Goal: Transaction & Acquisition: Purchase product/service

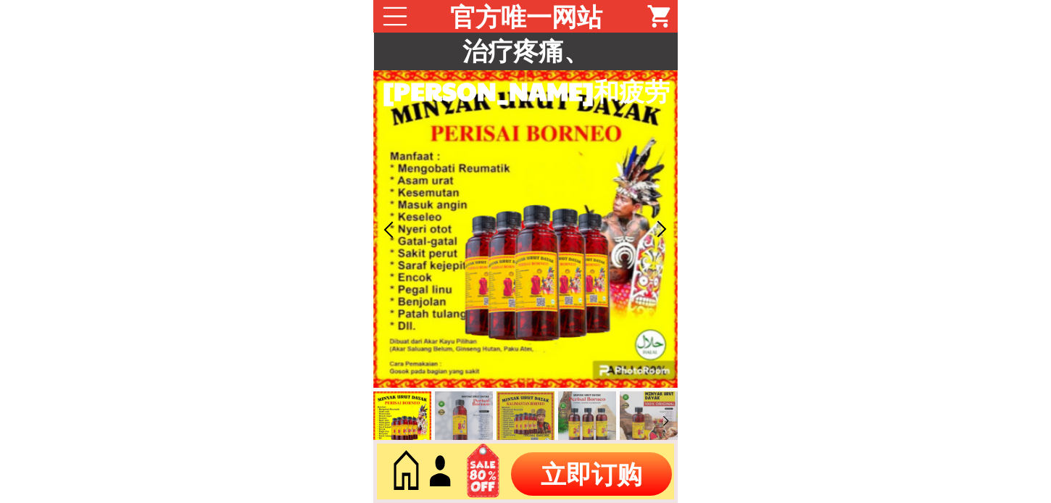
click at [554, 474] on p "立即订购" at bounding box center [591, 473] width 161 height 43
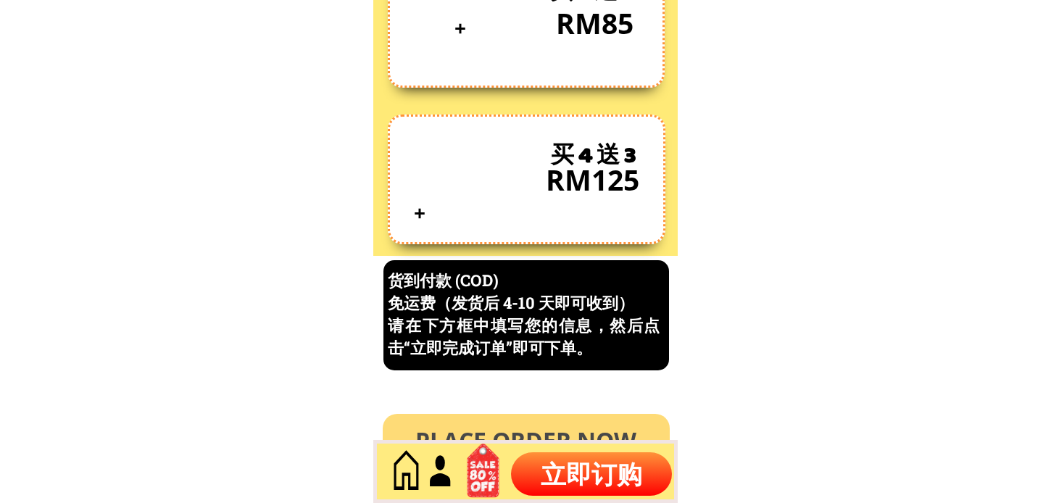
scroll to position [6199, 0]
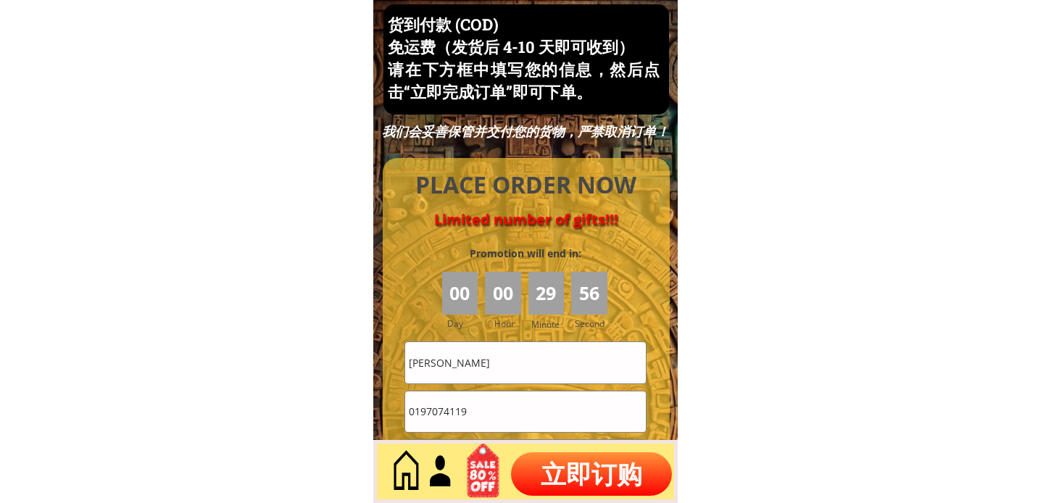
click at [522, 344] on input "[PERSON_NAME]" at bounding box center [525, 362] width 241 height 41
paste input "Coyee Lim"
type input "Coyee Lim"
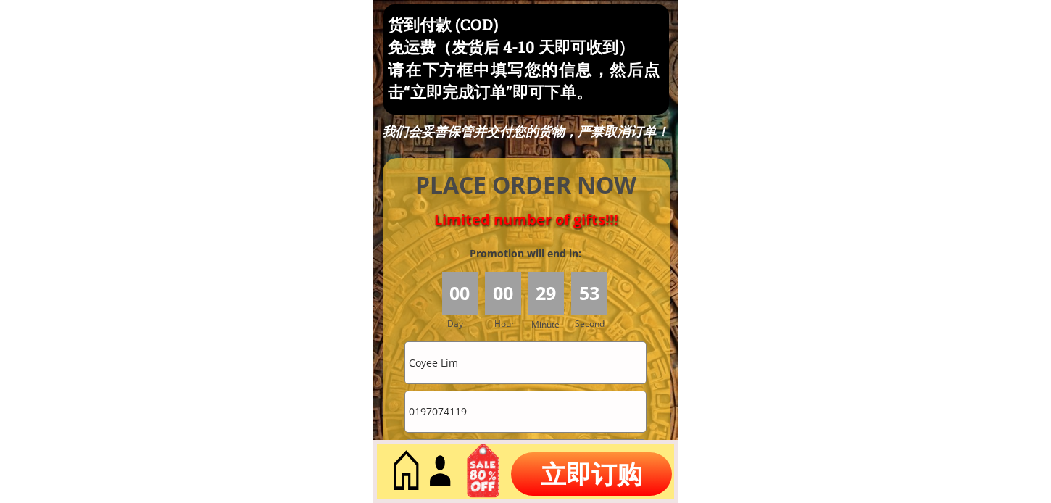
click at [491, 409] on input "0197074119" at bounding box center [525, 411] width 241 height 41
paste input "3362247"
type input "0133622479"
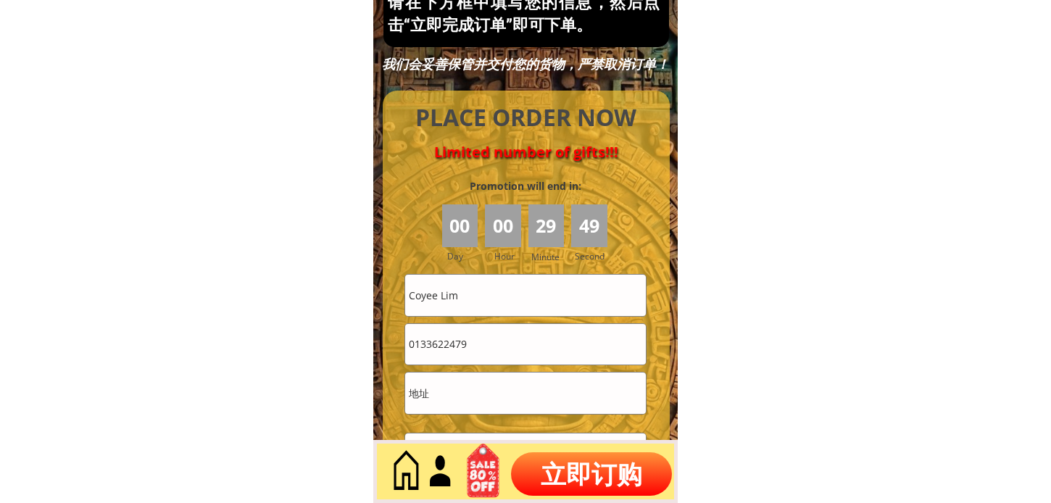
scroll to position [6359, 0]
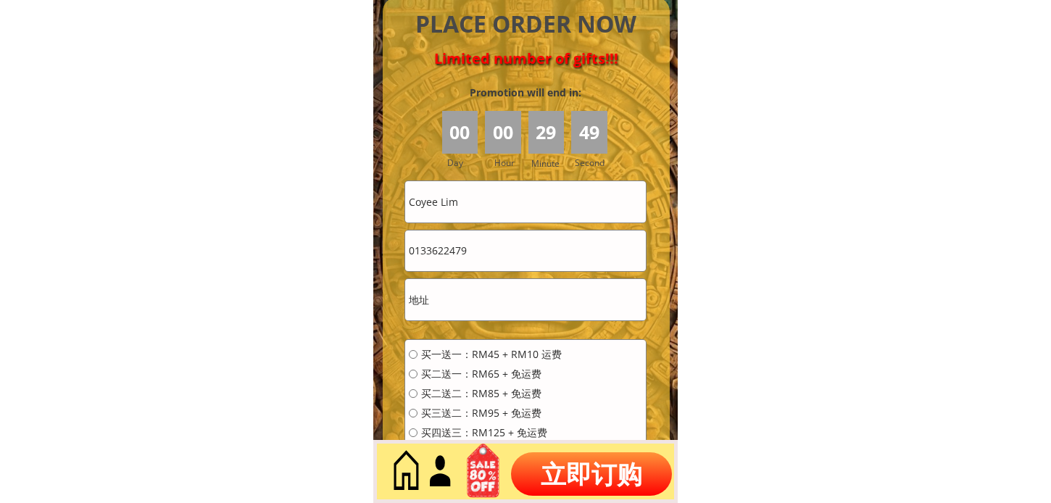
click at [484, 283] on input "text" at bounding box center [525, 299] width 241 height 41
click at [480, 292] on input "text" at bounding box center [525, 299] width 241 height 41
paste input "[GEOGRAPHIC_DATA], 14, [GEOGRAPHIC_DATA]"
type input "[GEOGRAPHIC_DATA], 14, [GEOGRAPHIC_DATA]"
click at [486, 364] on div "买一送一：RM45 + RM10 运费 买二送一：RM65 + 免运费 买二送二：RM85 + 免运费 买三送二：RM95 + 免运费 买四送三：RM125 …" at bounding box center [485, 398] width 153 height 98
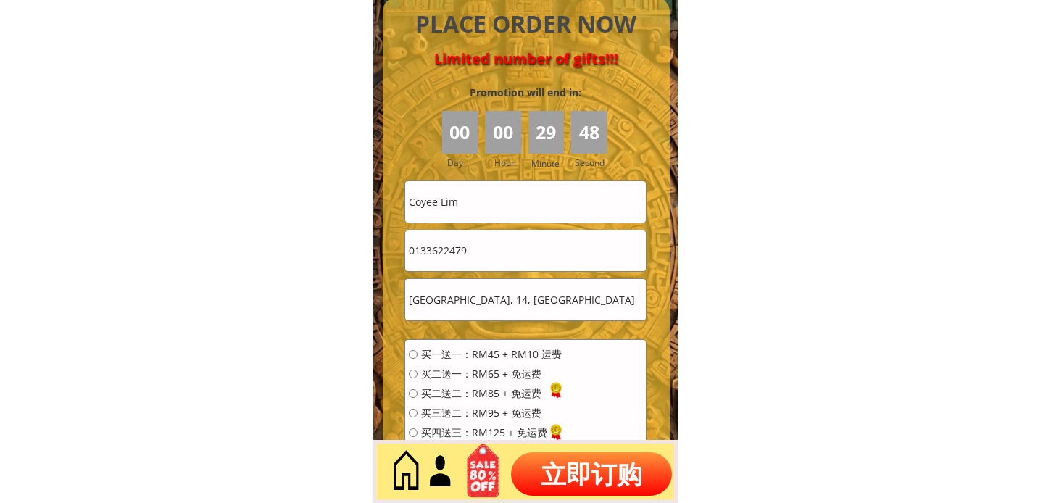
click at [486, 351] on span "买一送一：RM45 + RM10 运费" at bounding box center [491, 354] width 141 height 10
radio input "true"
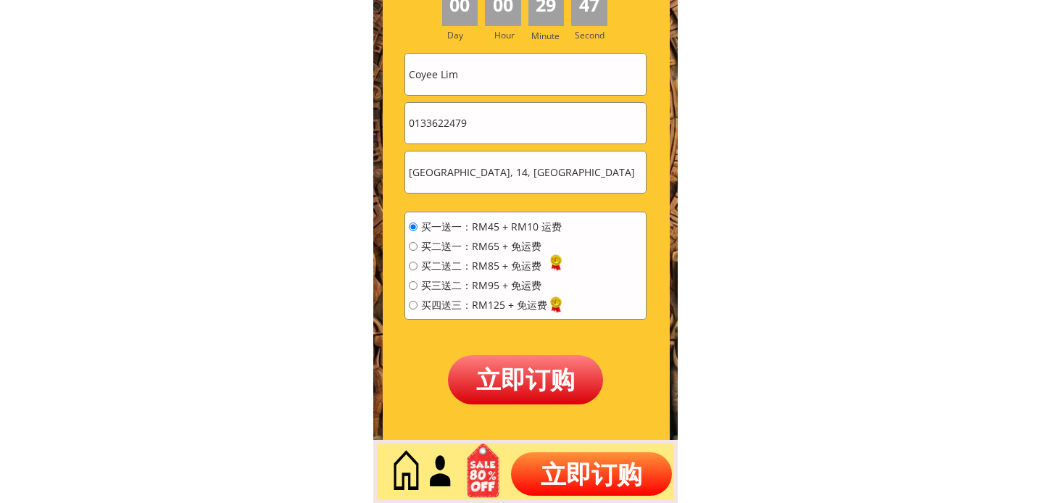
scroll to position [6601, 0]
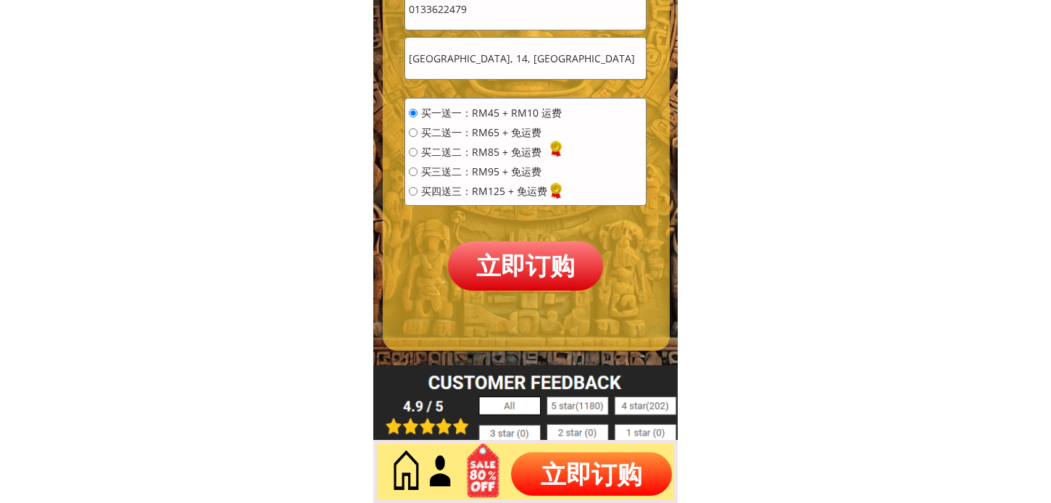
click at [558, 270] on p "立即订购" at bounding box center [525, 265] width 155 height 49
